Goal: Find specific page/section: Find specific page/section

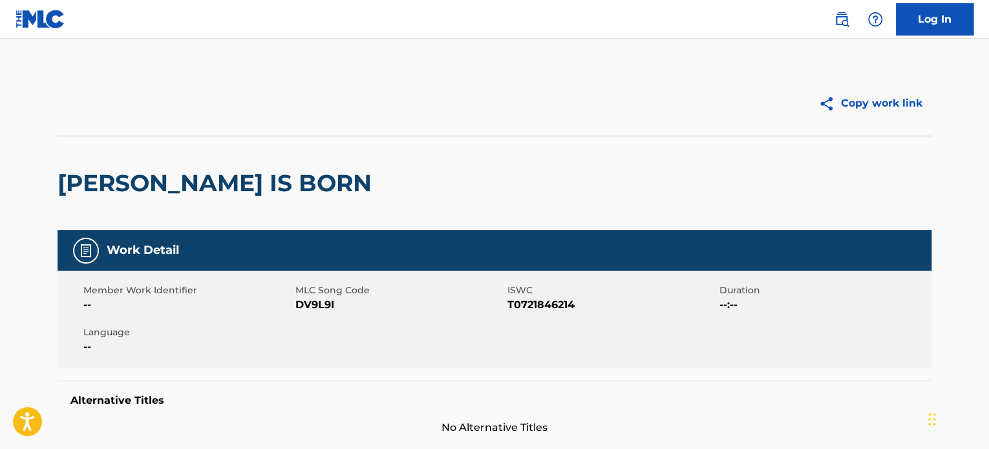
click at [841, 28] on link at bounding box center [842, 19] width 26 height 26
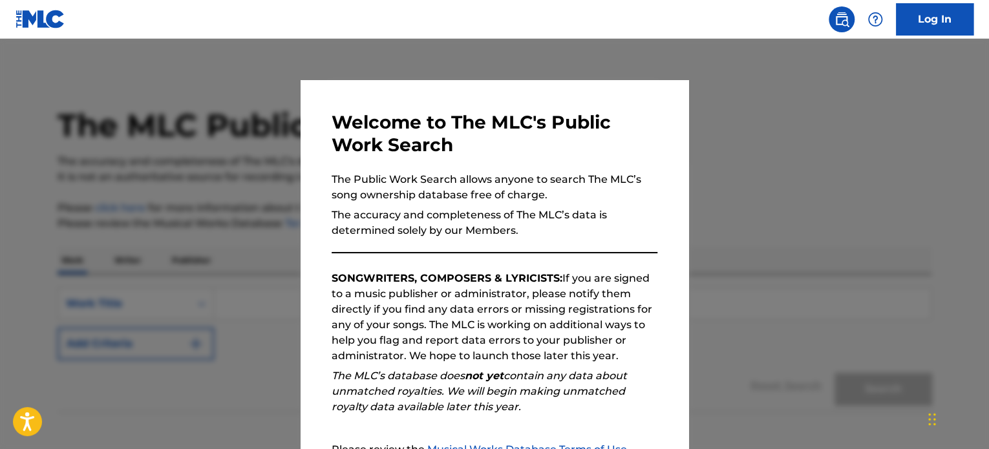
scroll to position [142, 0]
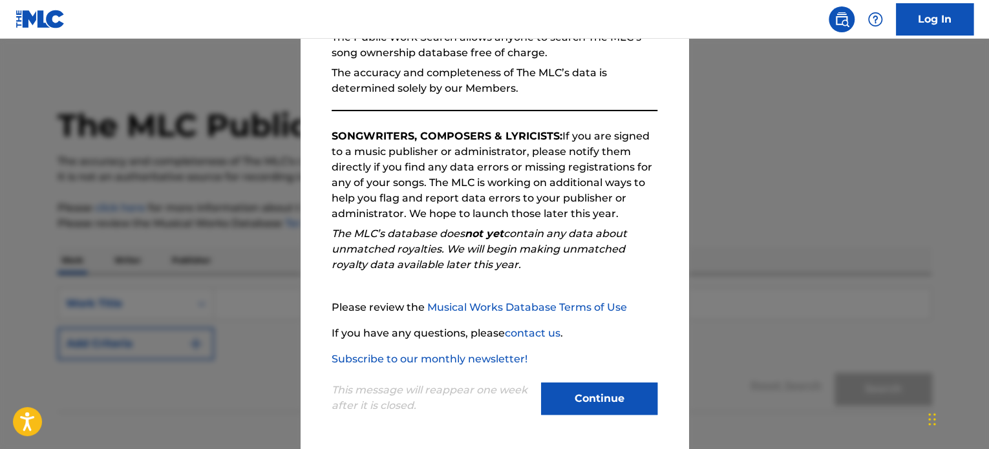
click at [600, 405] on button "Continue" at bounding box center [599, 399] width 116 height 32
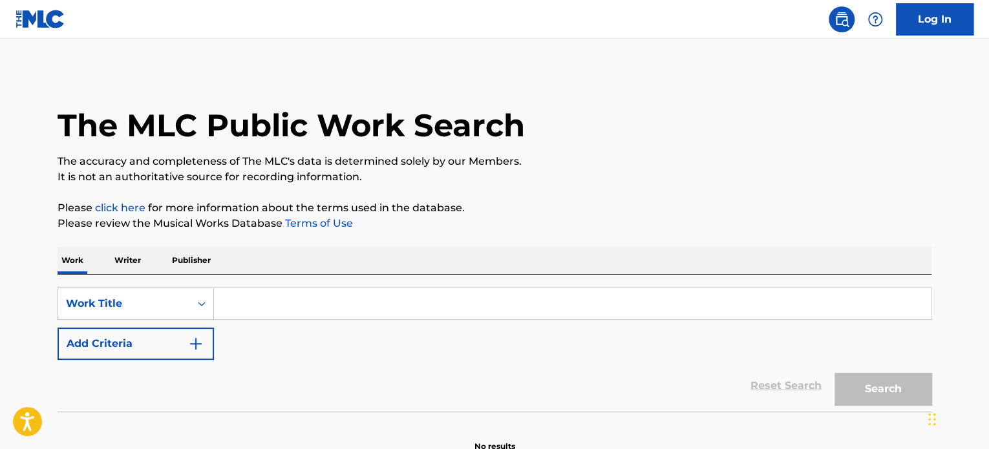
click at [271, 295] on input "Search Form" at bounding box center [572, 303] width 717 height 31
paste input "VISION"
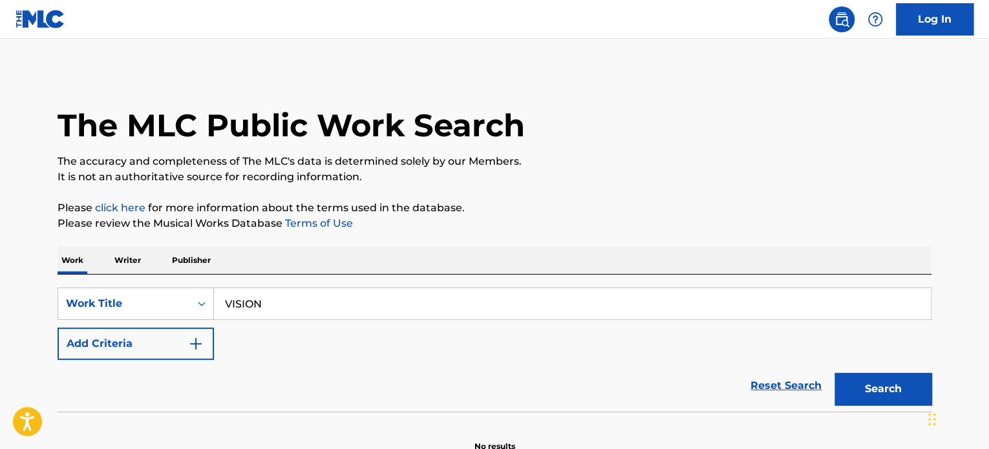
type input "VISION"
click at [835, 373] on button "Search" at bounding box center [883, 389] width 97 height 32
click at [849, 147] on div "The MLC Public Work Search" at bounding box center [495, 118] width 874 height 94
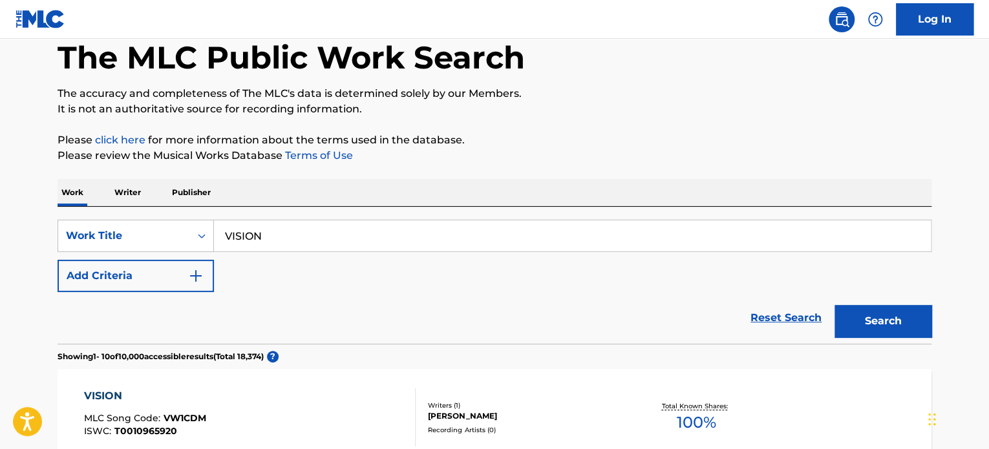
scroll to position [67, 0]
click at [191, 271] on img "Search Form" at bounding box center [196, 277] width 16 height 16
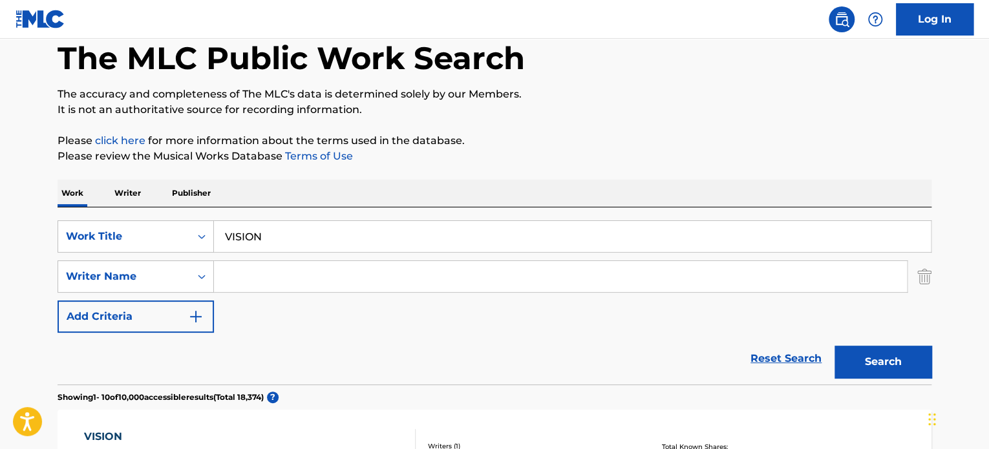
click at [279, 284] on input "Search Form" at bounding box center [560, 276] width 693 height 31
paste input "[PERSON_NAME]"
click at [835, 346] on button "Search" at bounding box center [883, 362] width 97 height 32
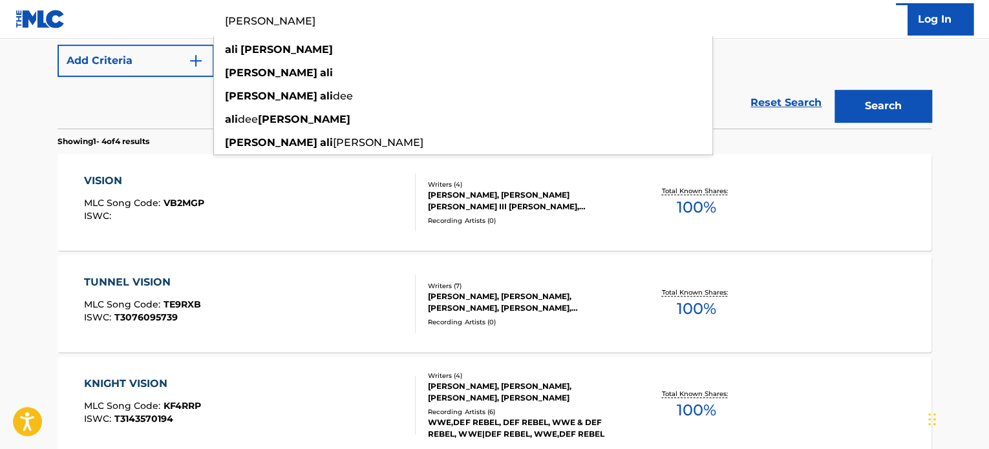
scroll to position [325, 0]
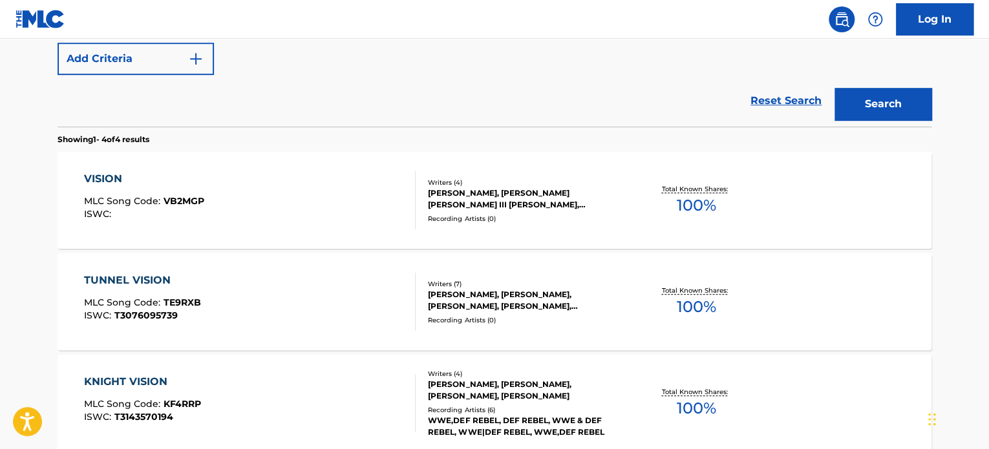
click at [952, 227] on main "The MLC Public Work Search The accuracy and completeness of The MLC's data is d…" at bounding box center [494, 167] width 989 height 907
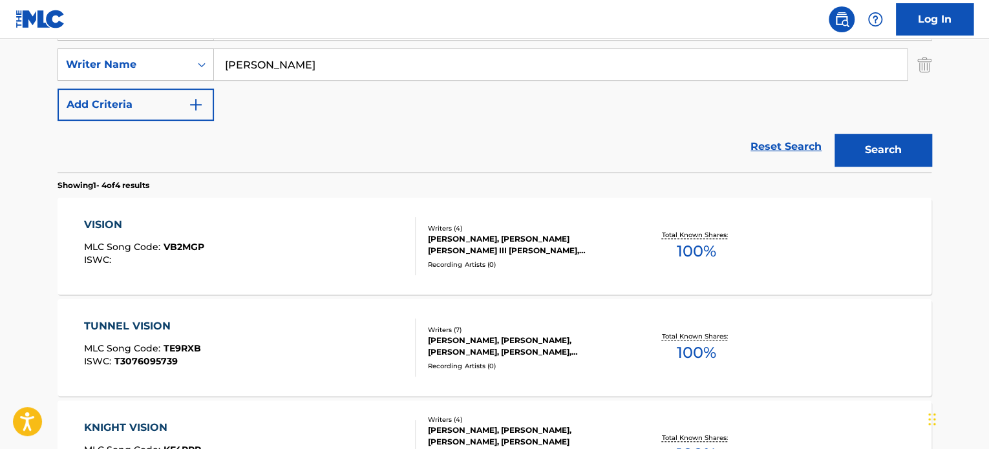
scroll to position [221, 0]
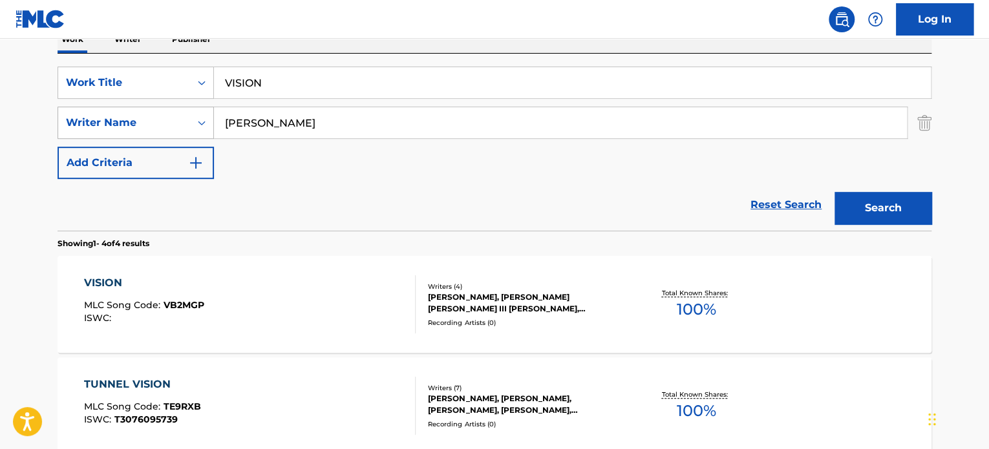
drag, startPoint x: 240, startPoint y: 121, endPoint x: 176, endPoint y: 121, distance: 64.6
click at [176, 121] on div "SearchWithCriteriac785d657-2143-45e4-865f-c1af5451ad3e Writer Name [PERSON_NAME]" at bounding box center [495, 123] width 874 height 32
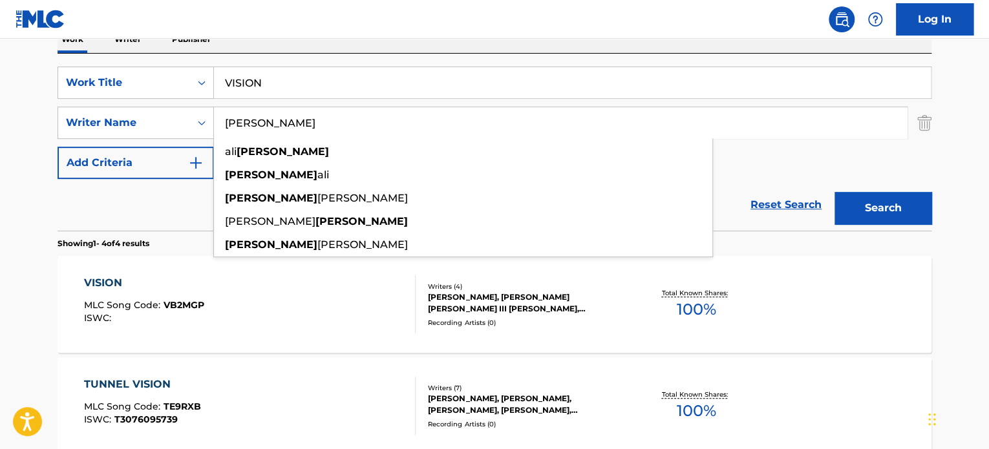
type input "[PERSON_NAME]"
click at [835, 192] on button "Search" at bounding box center [883, 208] width 97 height 32
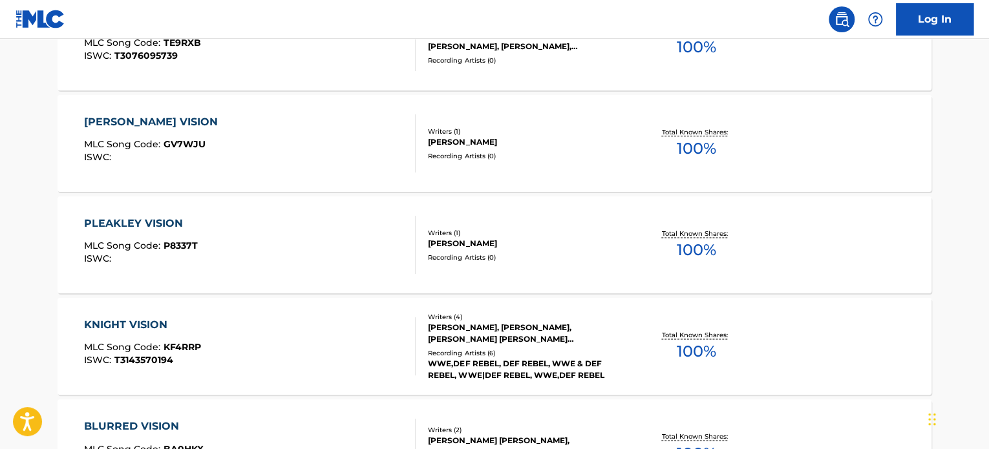
scroll to position [0, 0]
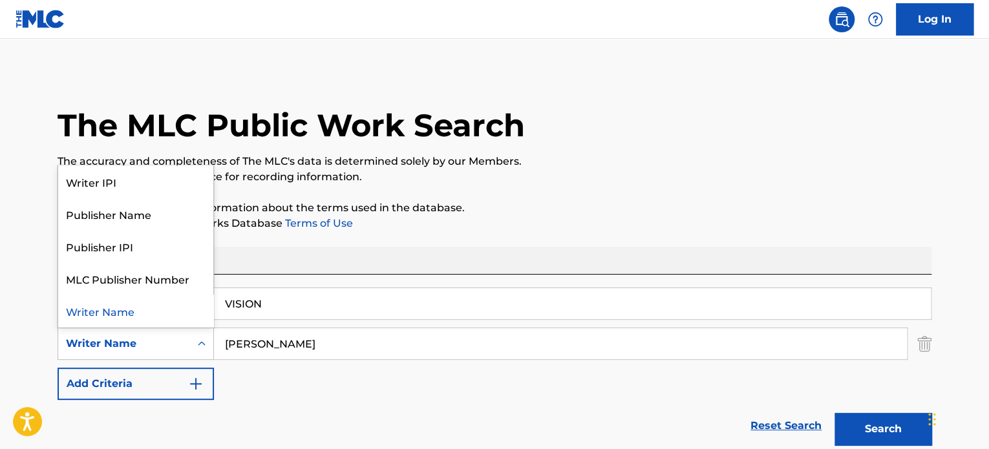
click at [183, 345] on div "Writer Name" at bounding box center [124, 344] width 132 height 25
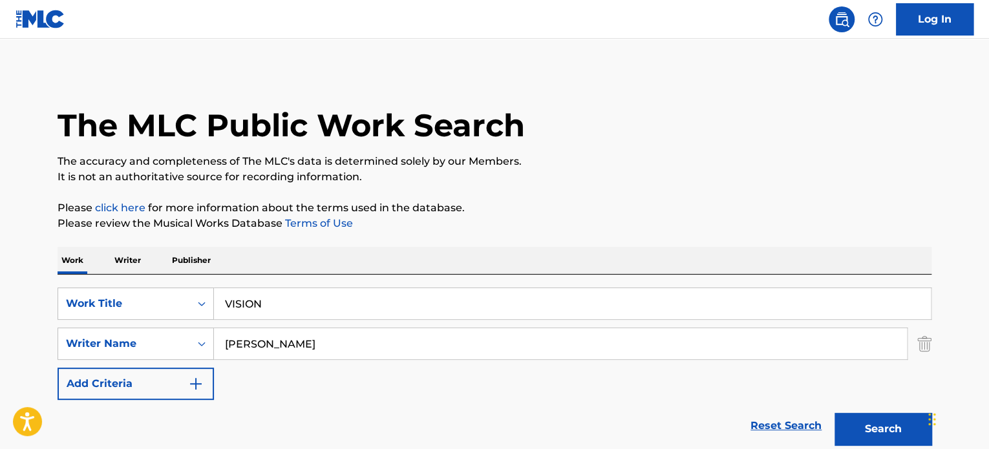
click at [756, 158] on p "The accuracy and completeness of The MLC's data is determined solely by our Mem…" at bounding box center [495, 162] width 874 height 16
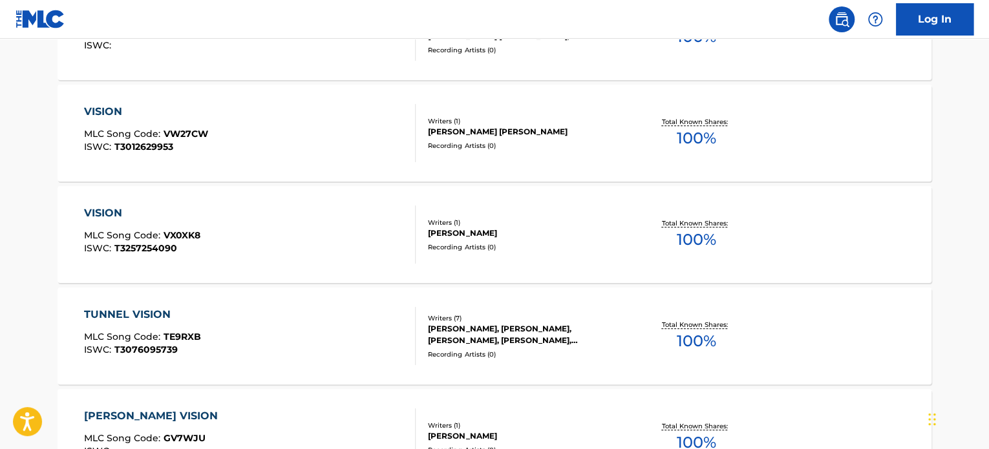
scroll to position [495, 0]
click at [138, 312] on div "TUNNEL VISION" at bounding box center [142, 314] width 117 height 16
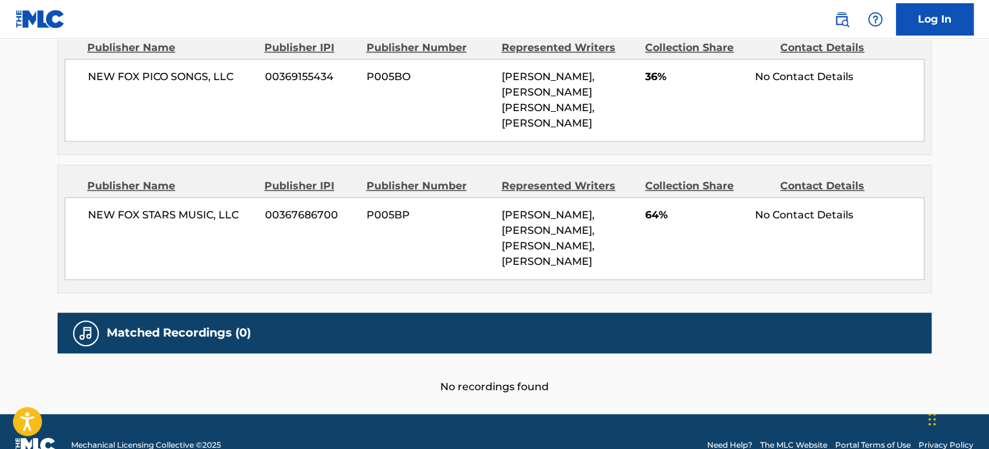
scroll to position [739, 0]
